Goal: Task Accomplishment & Management: Manage account settings

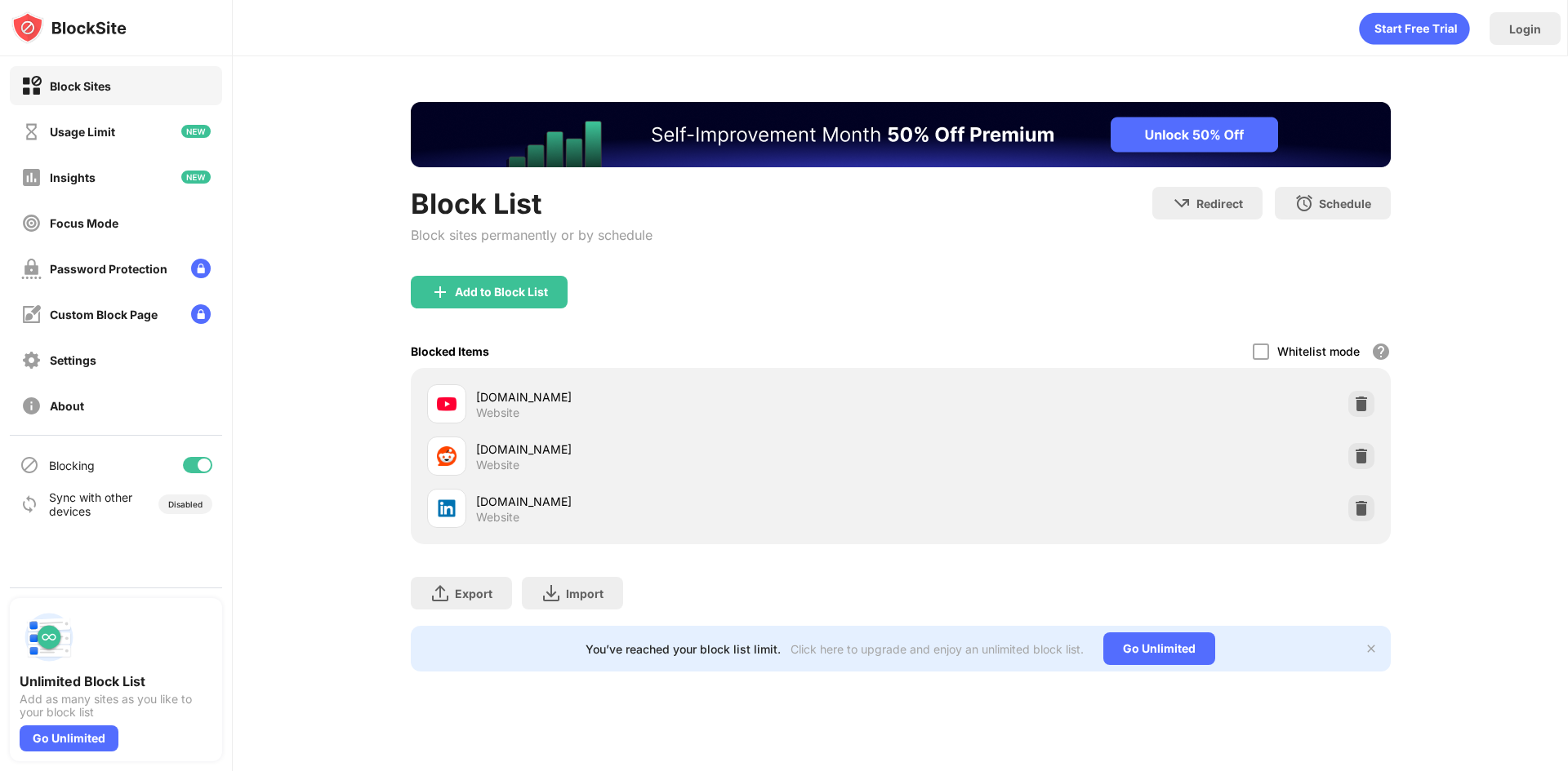
click at [200, 463] on div at bounding box center [204, 465] width 13 height 13
click at [197, 449] on div "Blocking" at bounding box center [116, 465] width 212 height 39
click at [204, 468] on div at bounding box center [197, 465] width 30 height 17
